Goal: Task Accomplishment & Management: Manage account settings

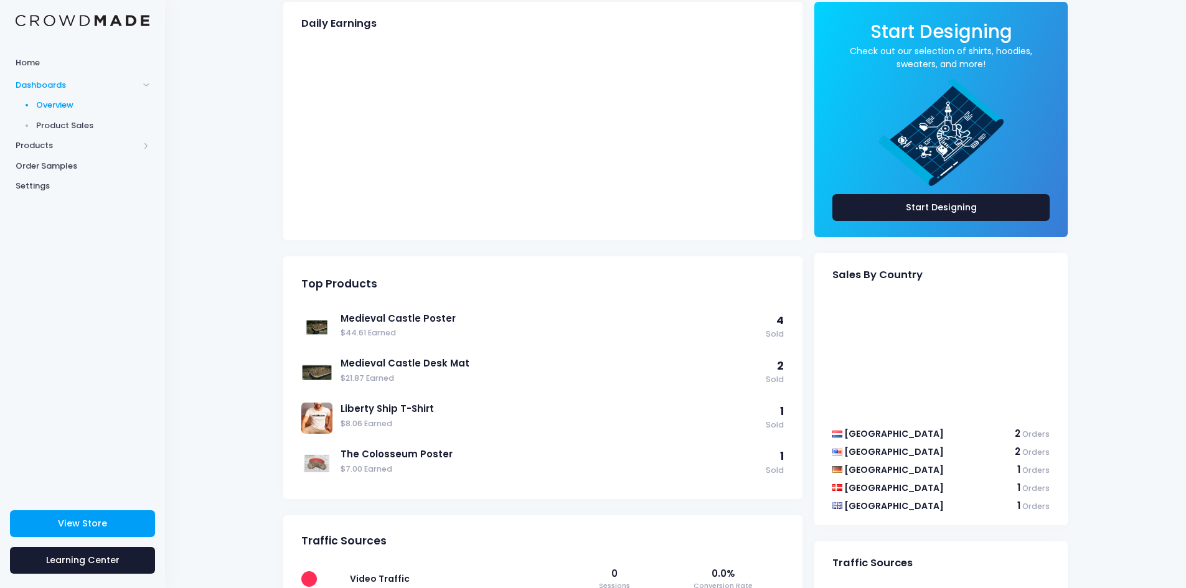
scroll to position [249, 0]
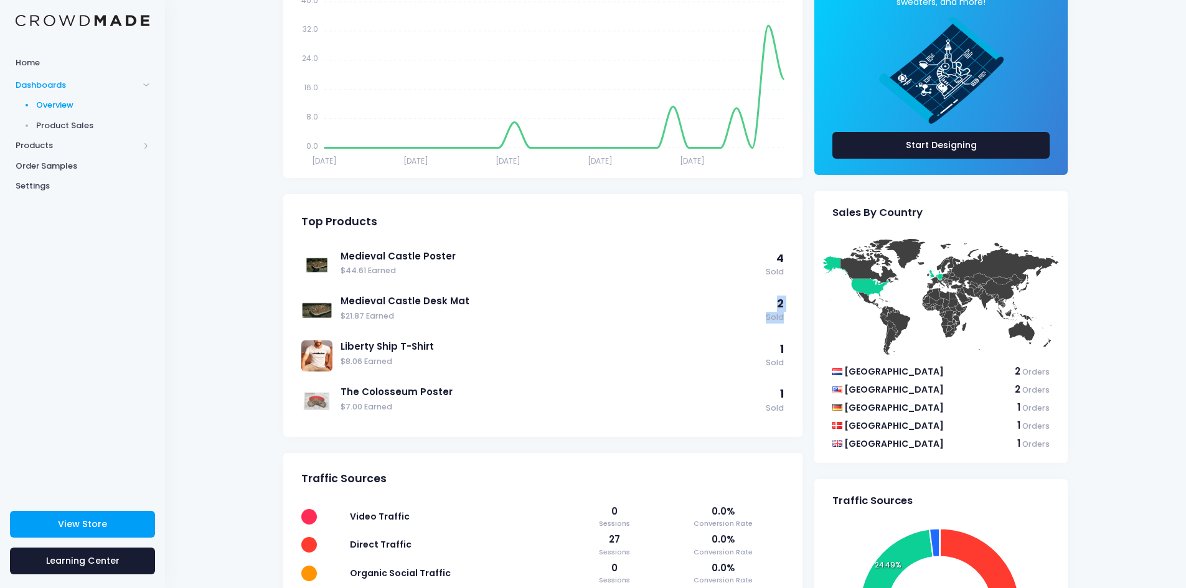
drag, startPoint x: 786, startPoint y: 317, endPoint x: 768, endPoint y: 306, distance: 21.2
click at [768, 306] on div "Medieval Castle Poster $44.61 Earned 4 Sold Medieval Castle Desk Mat $21.87 Ear…" at bounding box center [542, 340] width 519 height 194
click at [717, 297] on link "Medieval Castle Desk Mat" at bounding box center [549, 301] width 419 height 14
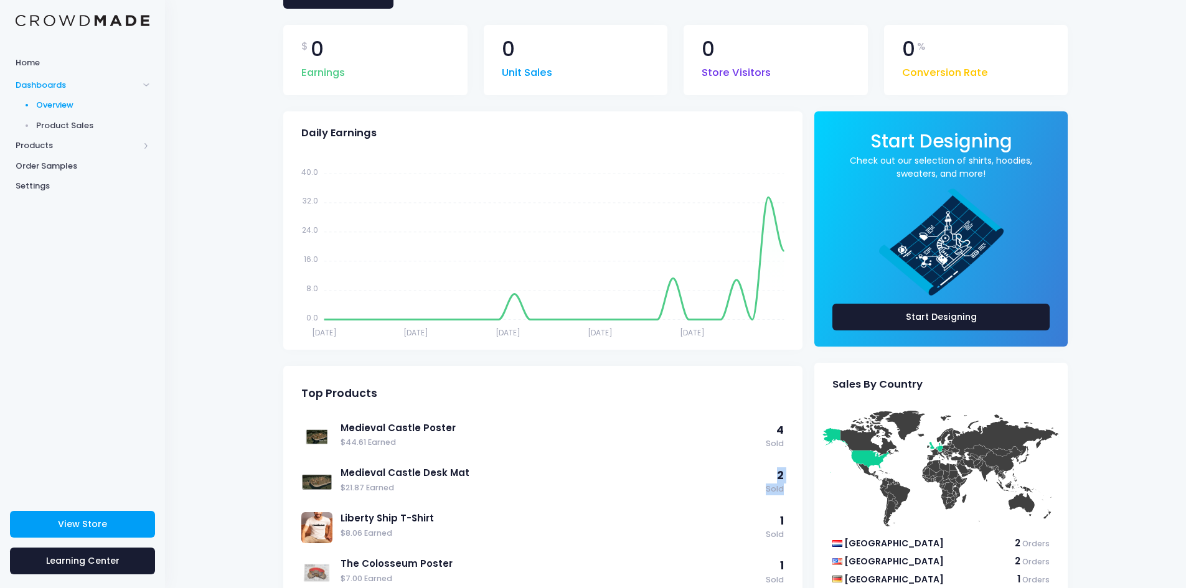
scroll to position [62, 0]
